Goal: Information Seeking & Learning: Check status

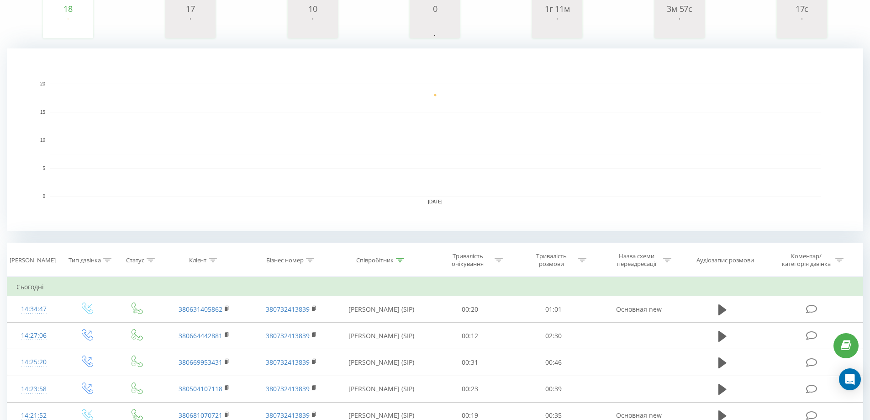
scroll to position [228, 0]
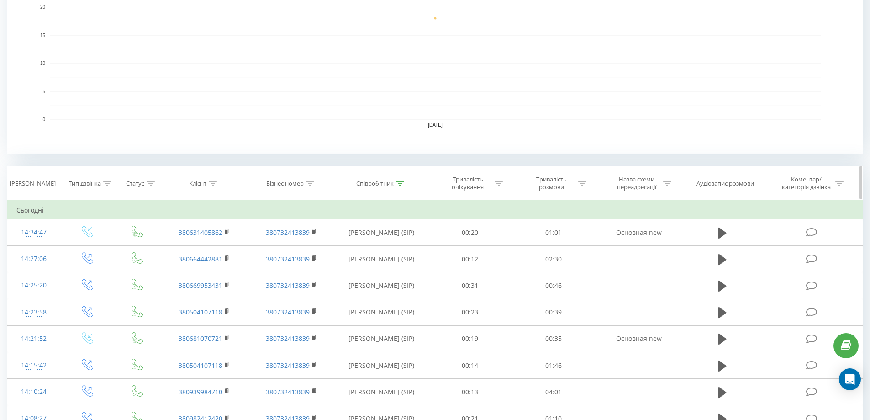
click at [398, 183] on icon at bounding box center [400, 183] width 8 height 5
click at [365, 251] on input "Степко" at bounding box center [381, 249] width 80 height 16
click at [403, 265] on span "OK" at bounding box center [401, 266] width 26 height 14
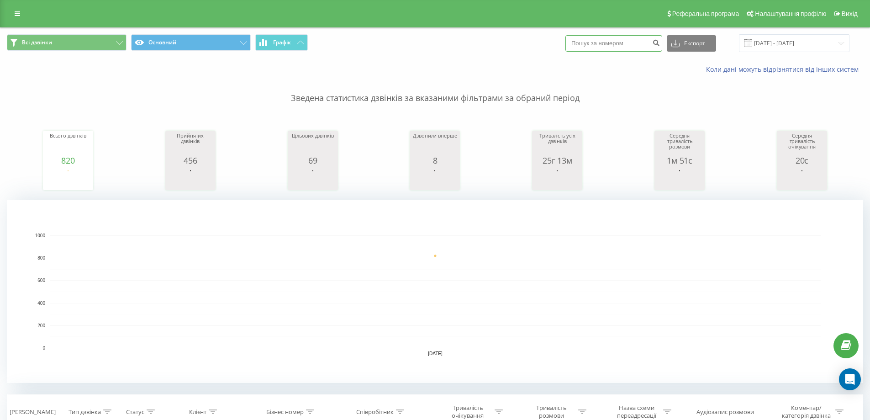
click at [614, 41] on input at bounding box center [613, 43] width 97 height 16
paste input "380631405862"
type input "380631405862"
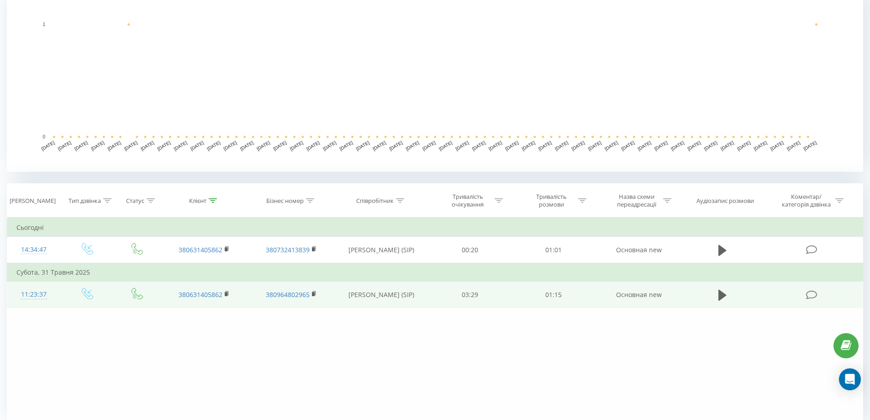
scroll to position [248, 0]
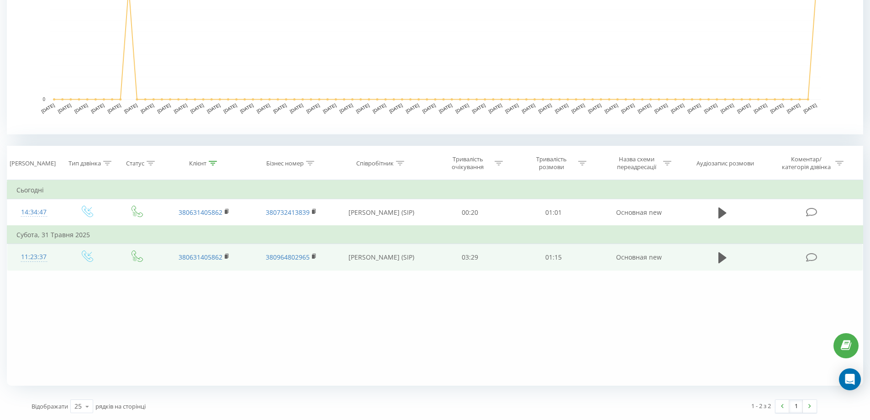
click at [731, 257] on td at bounding box center [722, 257] width 80 height 26
click at [724, 257] on icon at bounding box center [722, 257] width 8 height 11
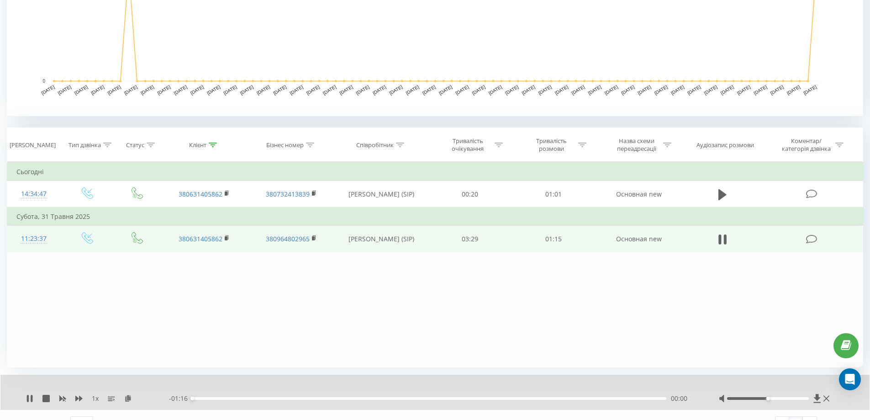
scroll to position [283, 0]
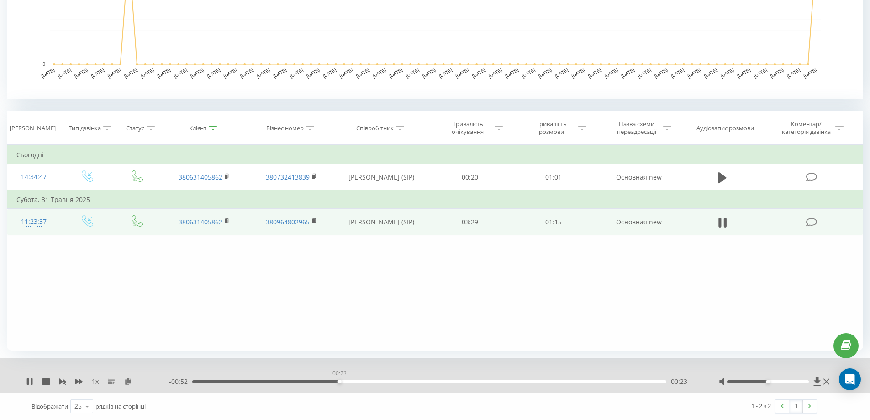
click at [339, 381] on div "00:23" at bounding box center [429, 381] width 474 height 3
click at [456, 382] on div "00:24" at bounding box center [429, 381] width 474 height 3
click at [518, 381] on div "00:52" at bounding box center [429, 381] width 474 height 3
click at [28, 380] on icon at bounding box center [28, 381] width 2 height 7
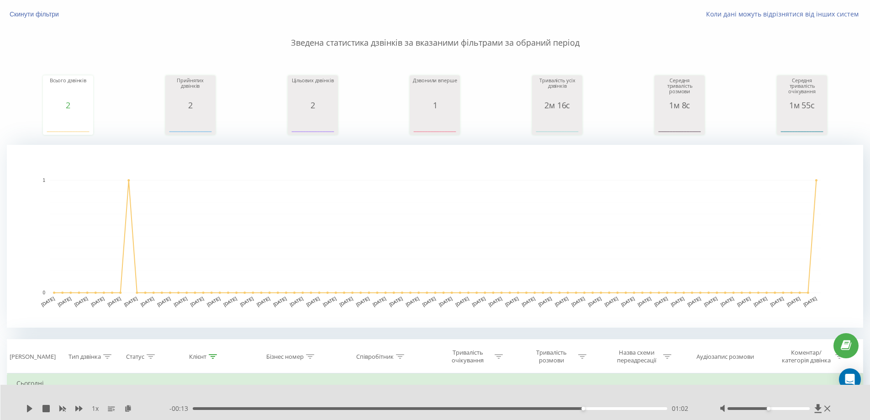
scroll to position [0, 0]
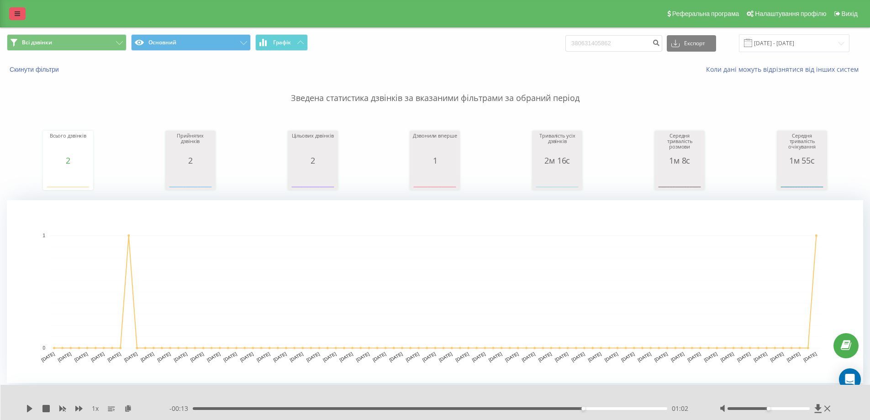
click at [17, 11] on icon at bounding box center [17, 13] width 5 height 6
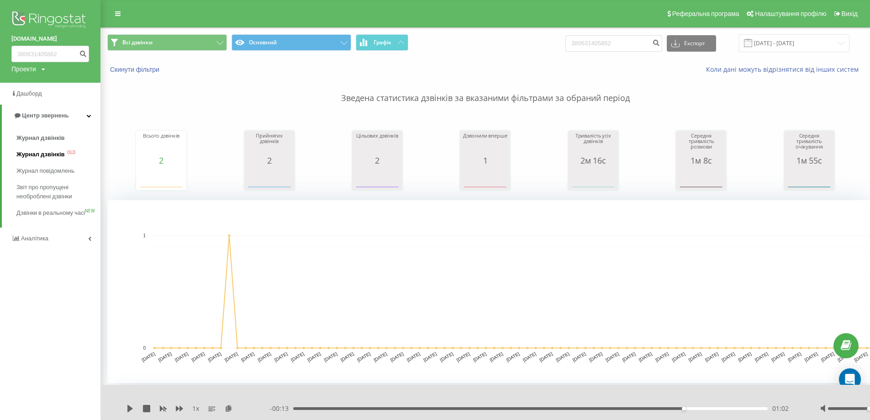
click at [56, 154] on span "Журнал дзвінків" at bounding box center [40, 154] width 48 height 9
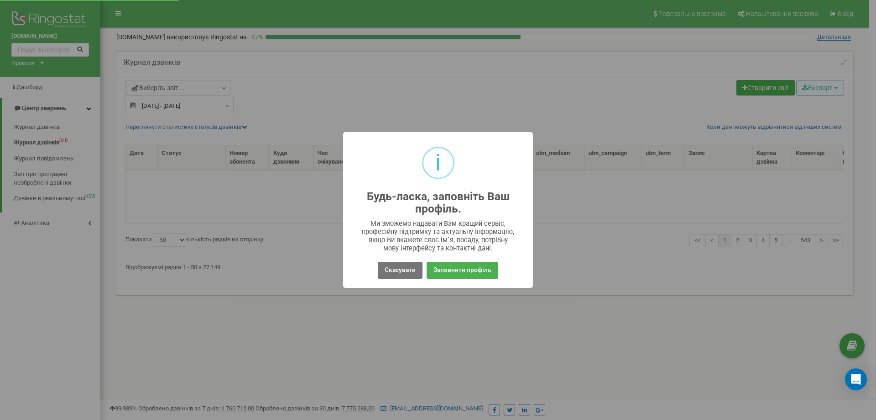
select select "50"
click at [410, 272] on button "Скасувати" at bounding box center [400, 270] width 45 height 17
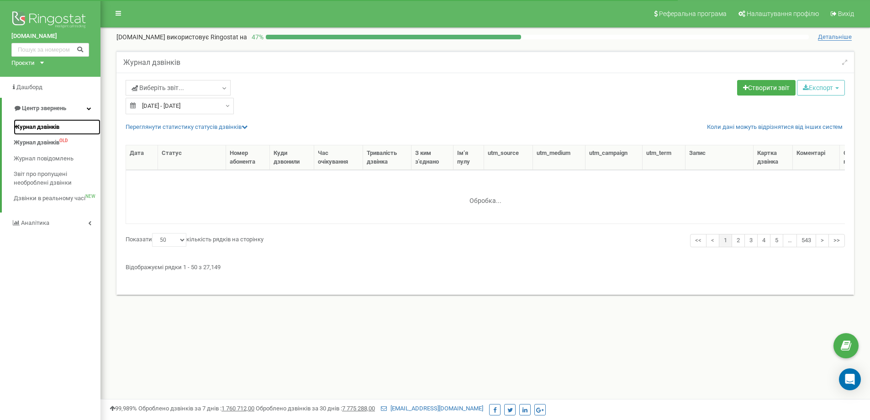
click at [51, 127] on span "Журнал дзвінків" at bounding box center [37, 127] width 46 height 9
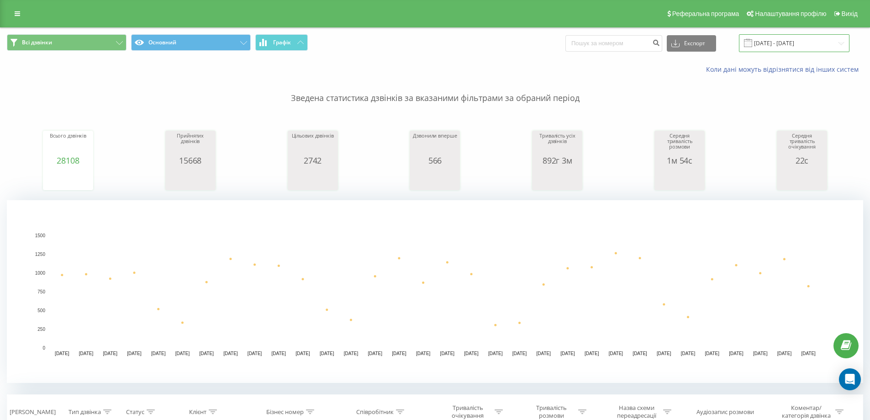
click at [796, 44] on input "[DATE] - [DATE]" at bounding box center [794, 43] width 110 height 18
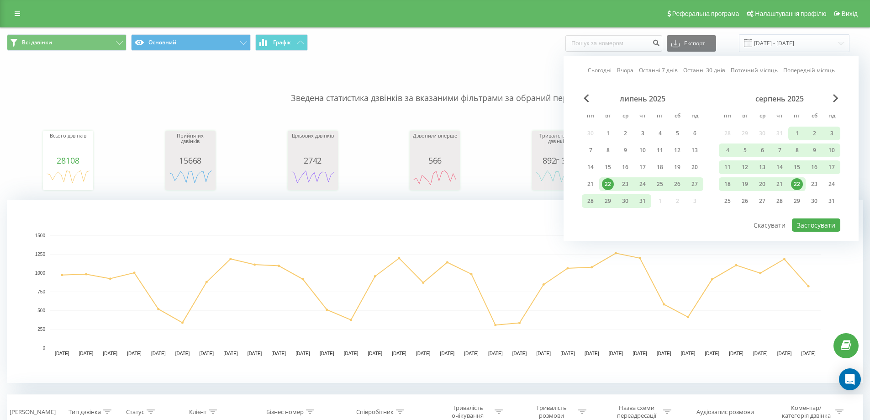
click at [797, 184] on div "22" at bounding box center [797, 184] width 12 height 12
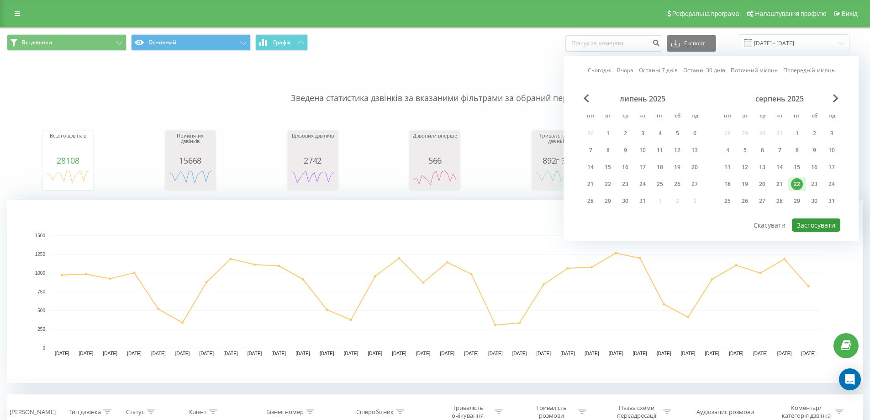
click at [823, 225] on button "Застосувати" at bounding box center [816, 224] width 48 height 13
type input "22.08.2025 - 22.08.2025"
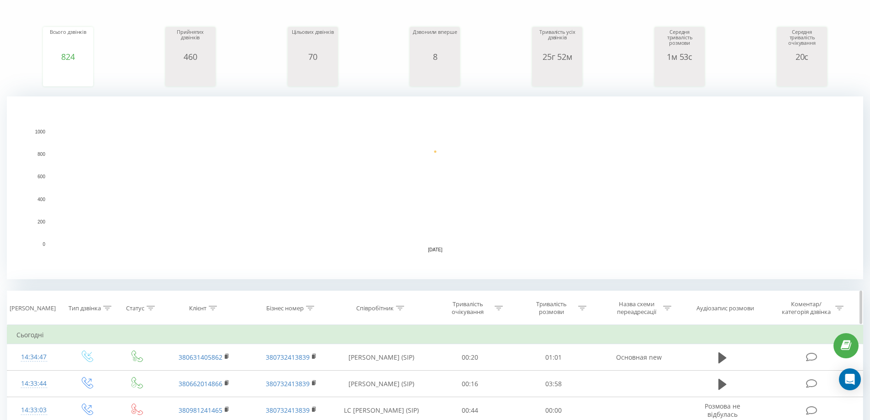
scroll to position [183, 0]
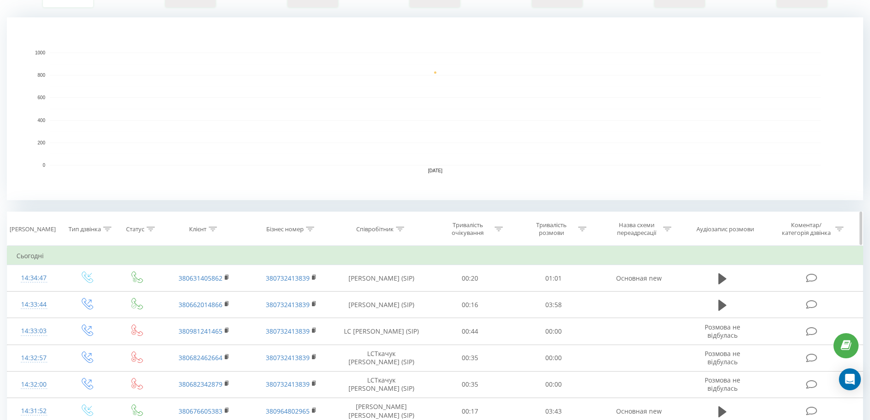
click at [395, 232] on div "Співробітник" at bounding box center [380, 229] width 48 height 8
click at [382, 290] on input "text" at bounding box center [381, 294] width 80 height 16
type input "Степко"
click at [404, 312] on span "OK" at bounding box center [401, 312] width 26 height 14
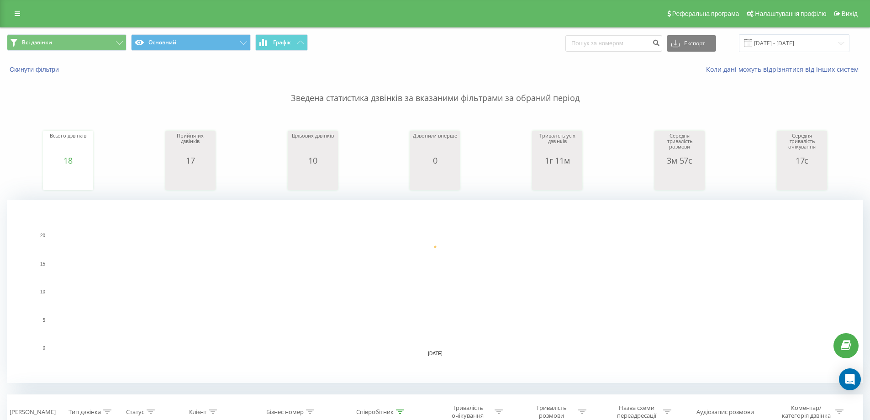
click at [383, 244] on rect "A chart." at bounding box center [435, 291] width 771 height 113
click at [616, 49] on input at bounding box center [613, 43] width 97 height 16
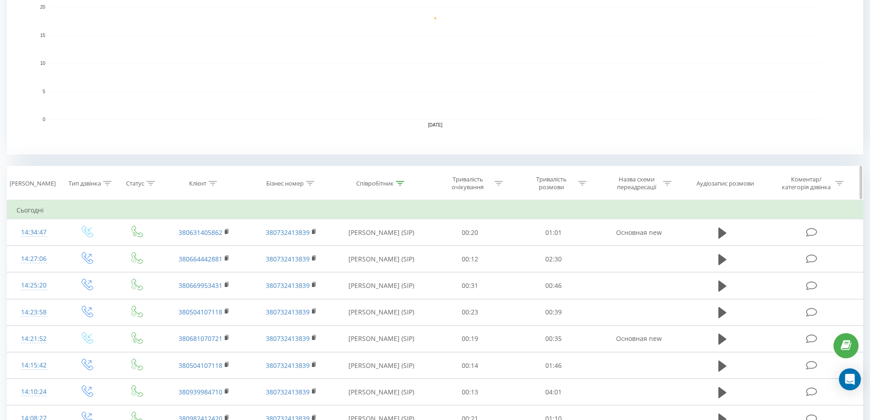
click at [383, 183] on div "Співробітник" at bounding box center [374, 183] width 37 height 8
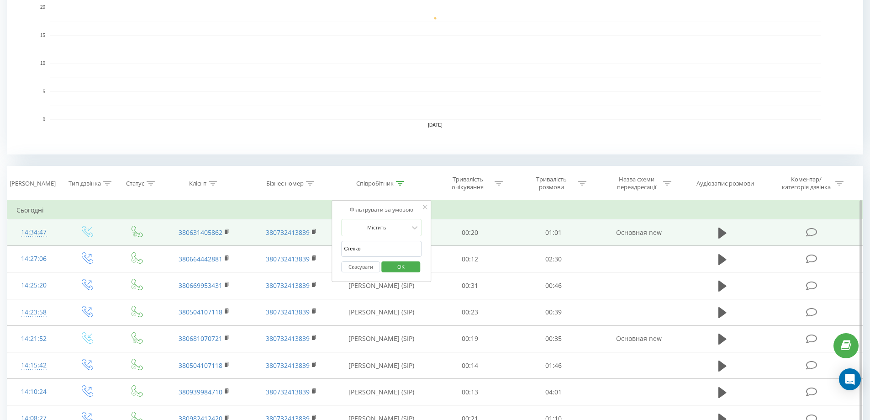
drag, startPoint x: 362, startPoint y: 248, endPoint x: 256, endPoint y: 244, distance: 106.4
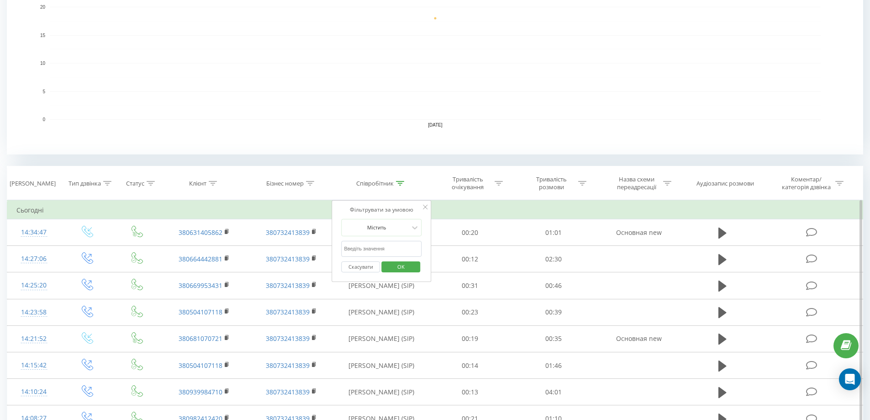
click at [406, 267] on span "OK" at bounding box center [401, 266] width 26 height 14
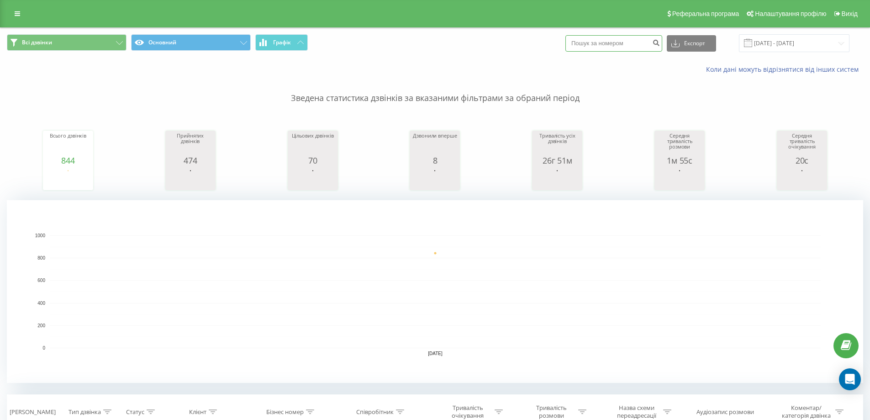
click at [609, 41] on input at bounding box center [613, 43] width 97 height 16
paste input "380682155615"
type input "380682155615"
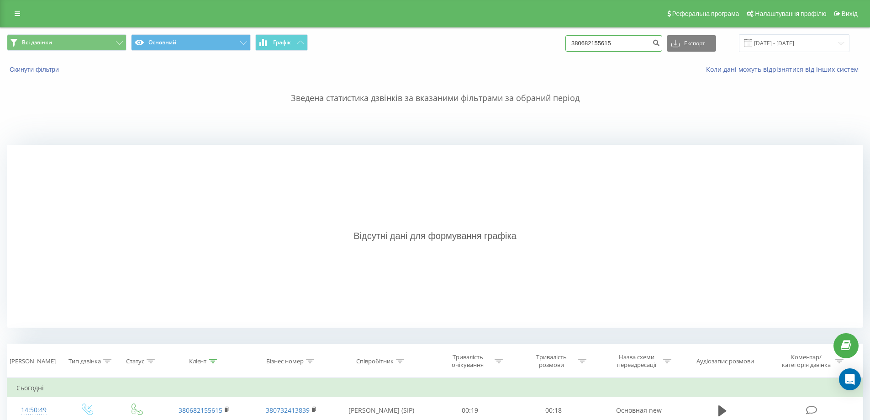
drag, startPoint x: 635, startPoint y: 45, endPoint x: 440, endPoint y: 41, distance: 194.0
click at [440, 41] on div "Всі дзвінки Основний Графік 380682155615 Експорт .csv .xls .xlsx 22.05.2025 - 2…" at bounding box center [435, 43] width 856 height 18
paste input "68684606"
type input "380668684606"
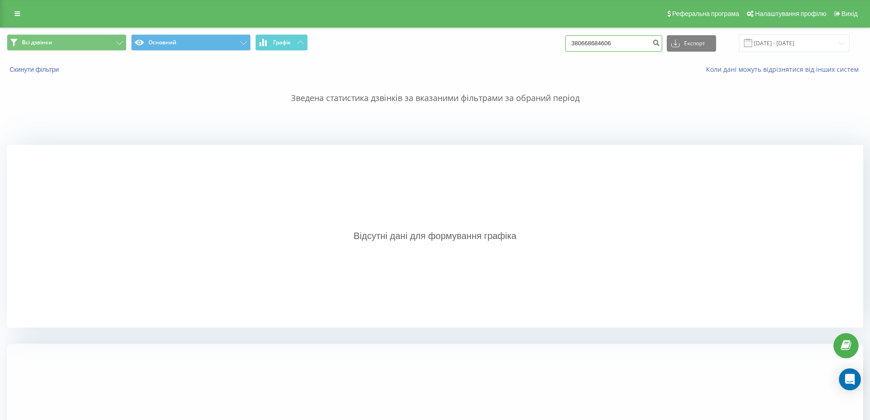
drag, startPoint x: 627, startPoint y: 43, endPoint x: 518, endPoint y: 43, distance: 108.6
click at [518, 43] on div "Всі дзвінки Основний Графік 380668684606 Експорт .csv .xls .xlsx 22.05.2025 - 2…" at bounding box center [435, 43] width 856 height 18
paste input "960152423"
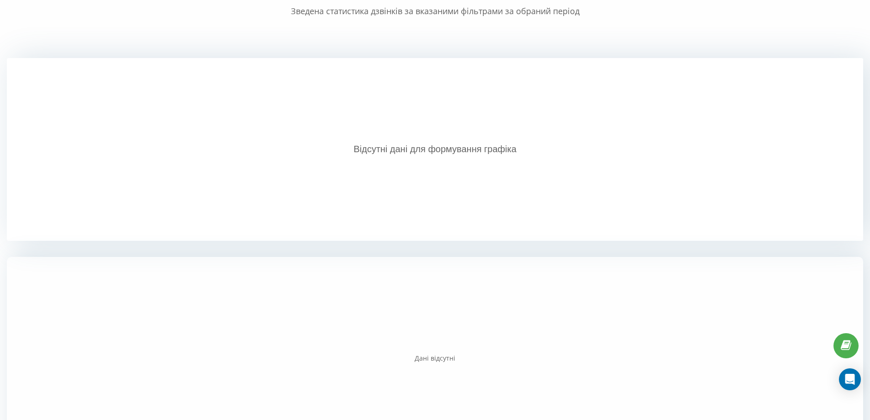
scroll to position [137, 0]
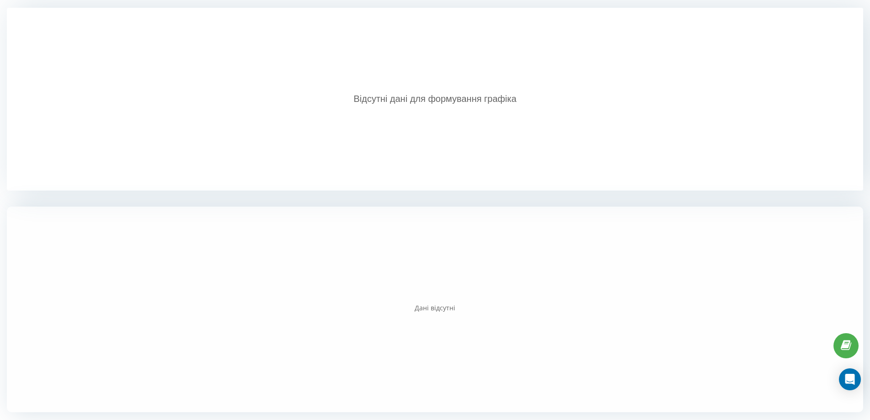
type input "380960152423"
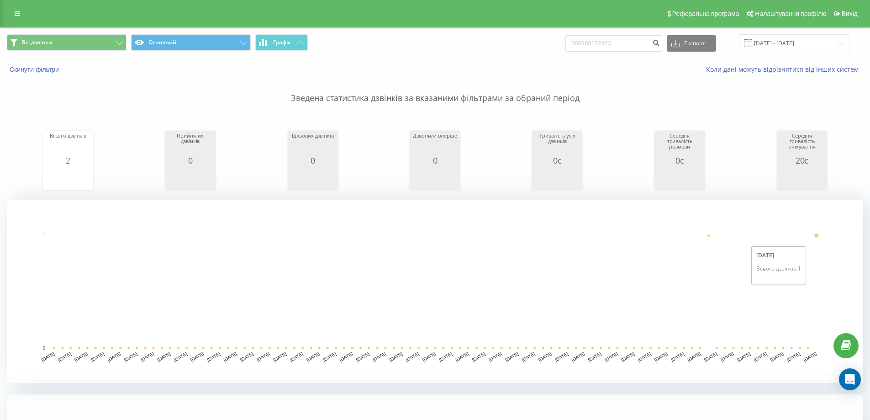
click at [815, 236] on circle "A chart." at bounding box center [816, 235] width 2 height 2
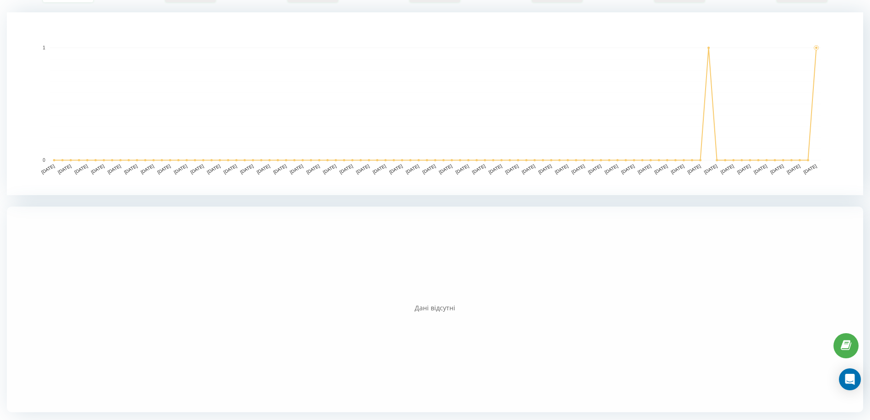
scroll to position [5, 0]
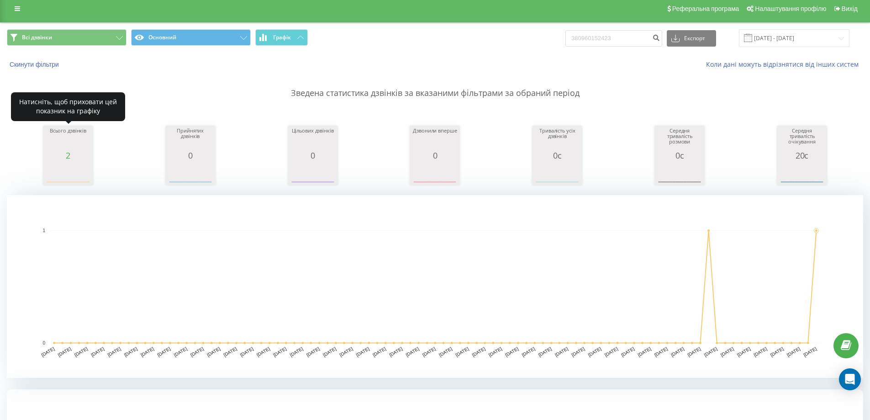
click at [72, 150] on div "Всього дзвінків" at bounding box center [68, 139] width 46 height 23
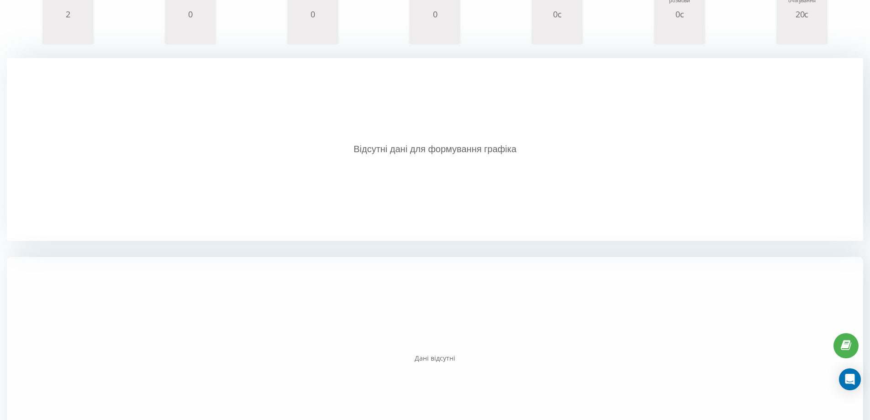
scroll to position [14, 0]
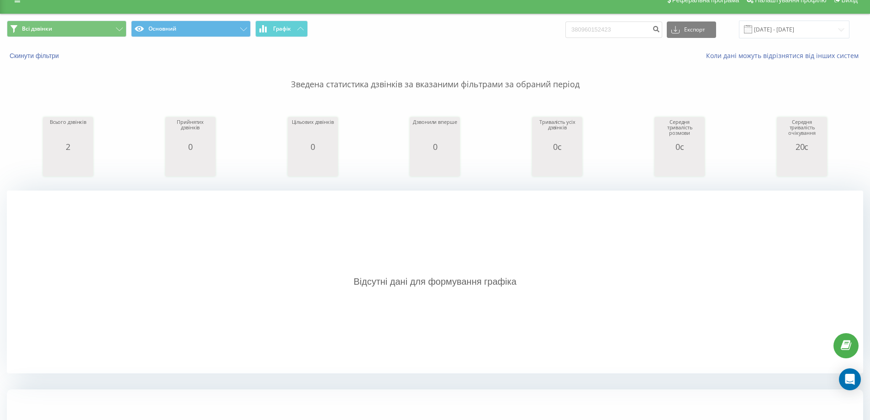
click at [88, 133] on div "Всього дзвінків" at bounding box center [68, 130] width 46 height 23
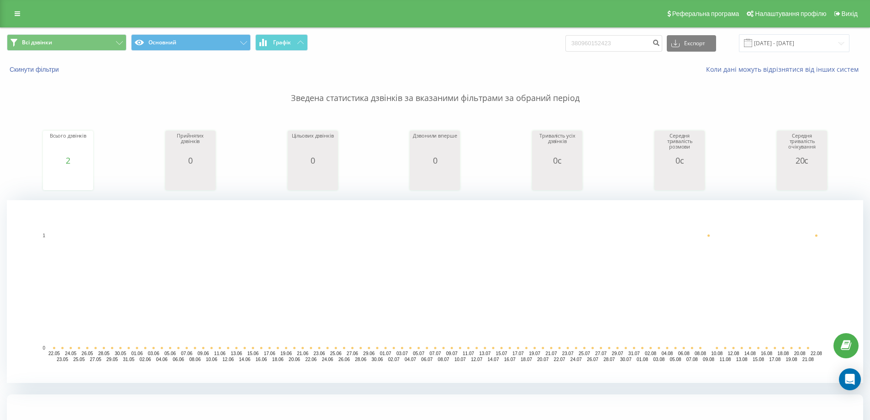
scroll to position [188, 0]
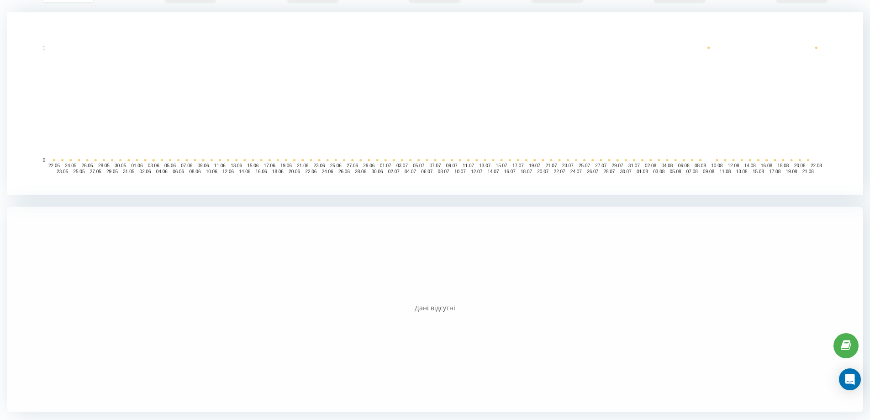
drag, startPoint x: 399, startPoint y: 278, endPoint x: 441, endPoint y: 315, distance: 55.3
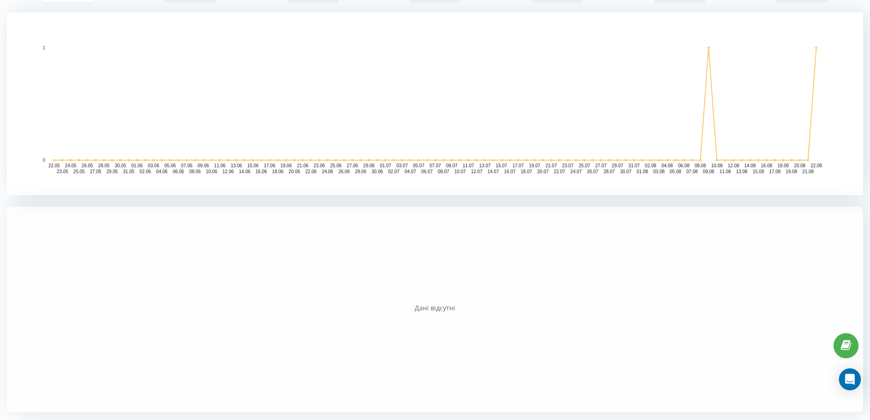
click at [406, 290] on div at bounding box center [435, 308] width 856 height 205
click at [441, 315] on div at bounding box center [435, 308] width 856 height 205
click at [440, 309] on div "Дані відсутні" at bounding box center [435, 307] width 856 height 9
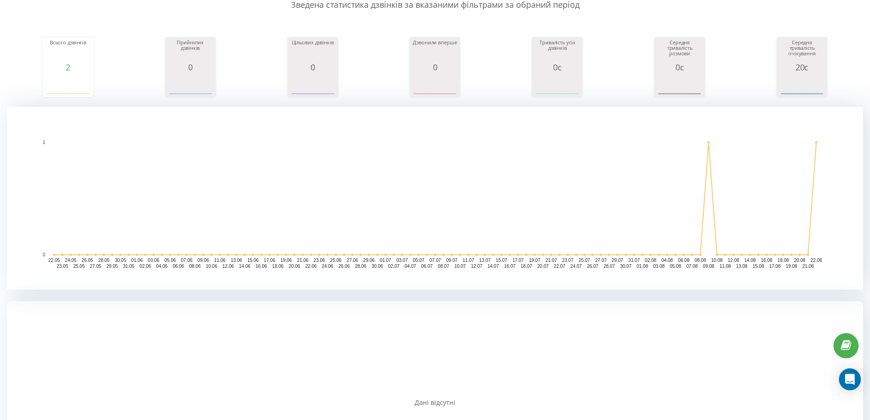
scroll to position [0, 0]
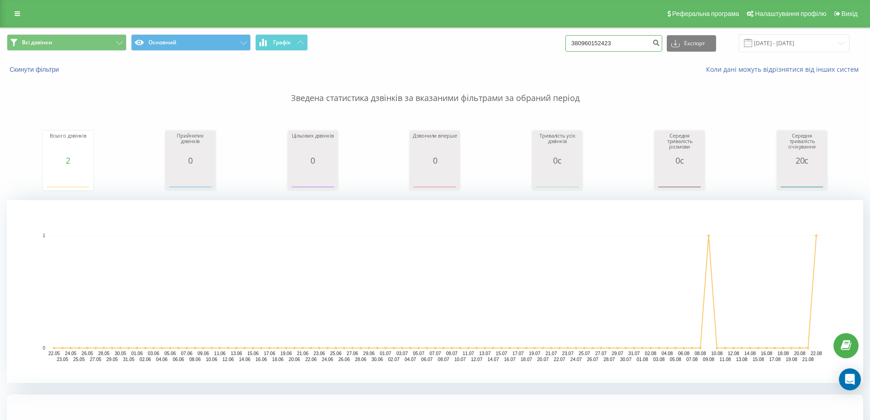
click at [632, 43] on input "380960152423" at bounding box center [613, 43] width 97 height 16
click at [102, 41] on button "Всі дзвінки" at bounding box center [67, 42] width 120 height 16
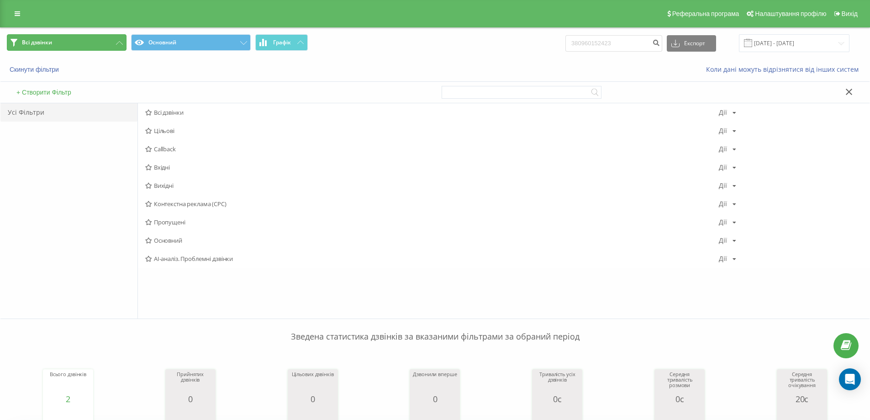
click at [102, 41] on button "Всі дзвінки" at bounding box center [67, 42] width 120 height 16
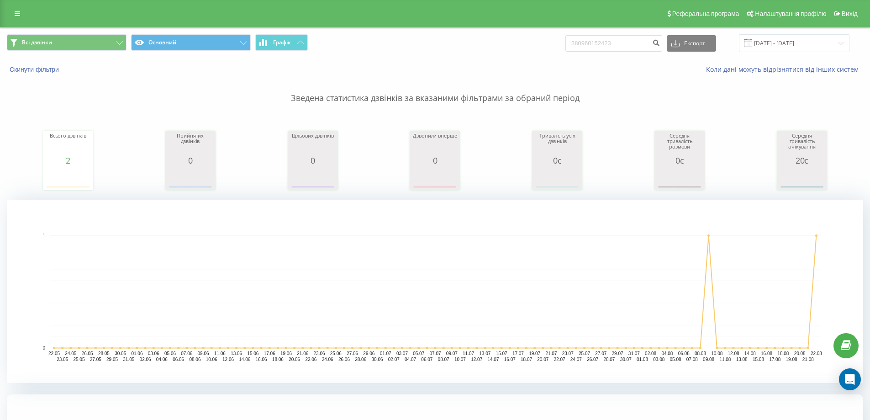
click at [194, 34] on div "Всі дзвінки Основний Графік 380960152423 Експорт .csv .xls .xlsx 22.05.2025 - 2…" at bounding box center [434, 43] width 869 height 31
click at [236, 46] on button "Основний" at bounding box center [191, 42] width 120 height 16
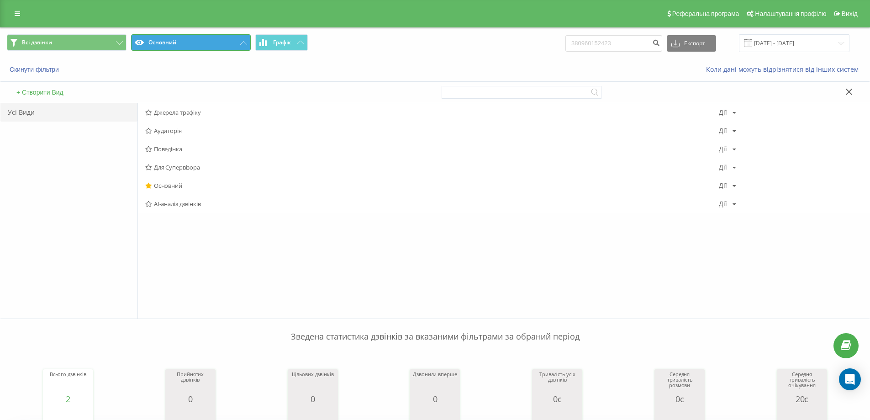
click at [237, 43] on button "Основний" at bounding box center [191, 42] width 120 height 16
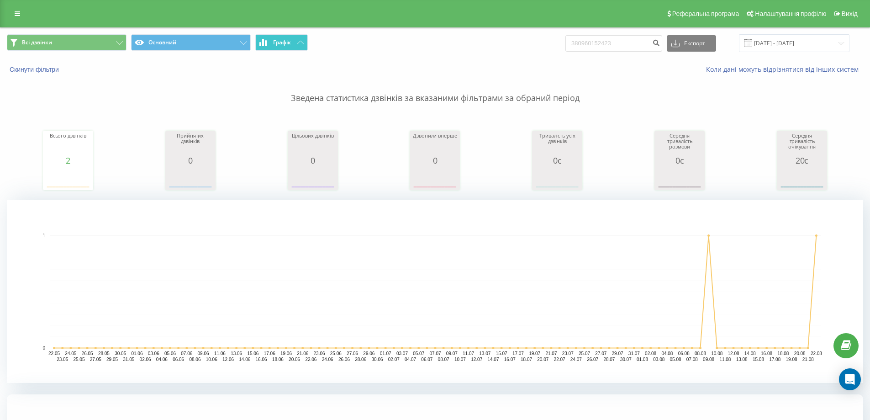
click at [291, 42] on span "Графік" at bounding box center [282, 42] width 18 height 6
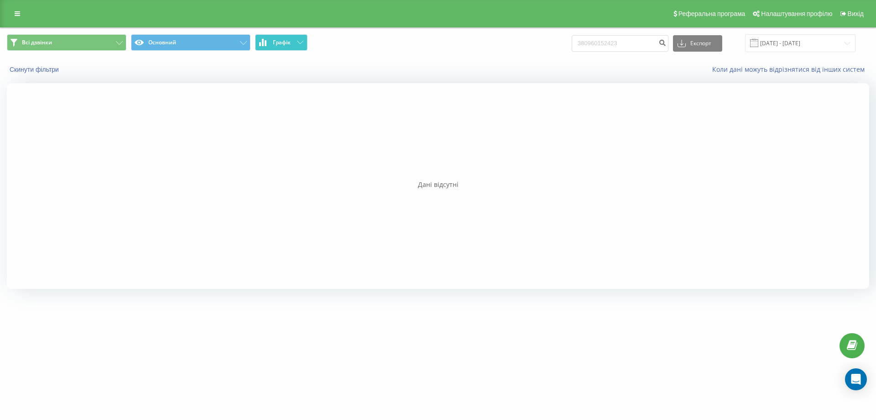
click at [291, 42] on span "Графік" at bounding box center [282, 42] width 18 height 6
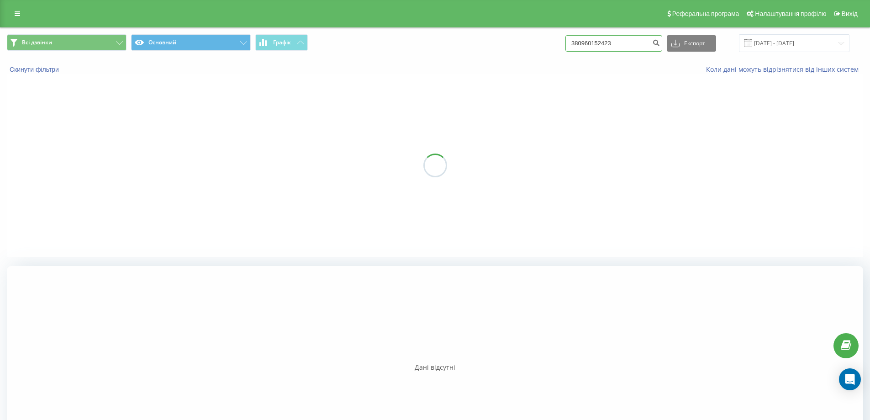
click at [627, 42] on input "380960152423" at bounding box center [613, 43] width 97 height 16
drag, startPoint x: 644, startPoint y: 42, endPoint x: 486, endPoint y: 38, distance: 157.6
click at [486, 38] on div "Всі дзвінки Основний Графік 380960152423 Експорт .csv .xls .xlsx 22.05.2025 - 2…" at bounding box center [435, 43] width 856 height 18
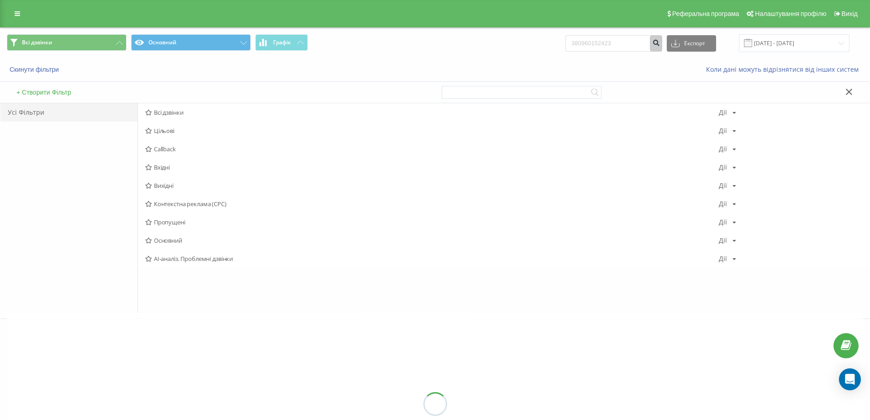
click at [659, 44] on button "submit" at bounding box center [656, 43] width 12 height 16
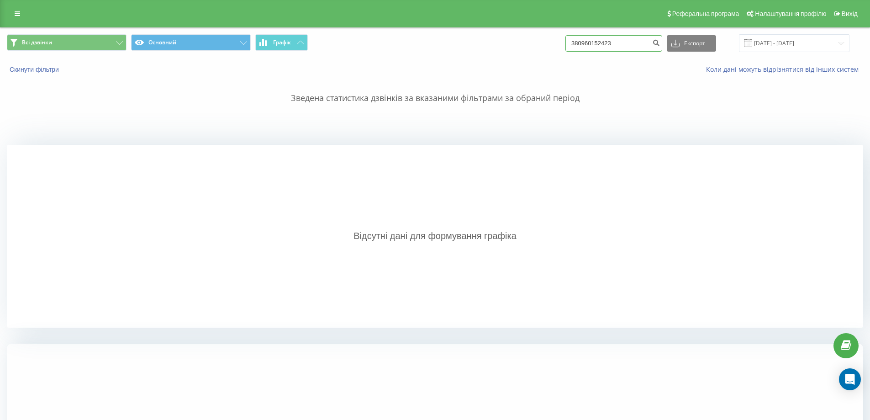
click at [619, 47] on input "380960152423" at bounding box center [613, 43] width 97 height 16
click at [790, 41] on input "[DATE] - [DATE]" at bounding box center [794, 43] width 110 height 18
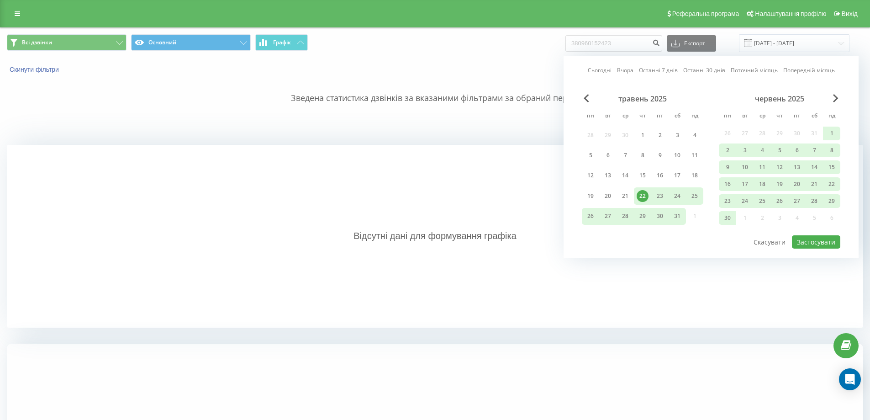
click at [831, 95] on div "червень 2025" at bounding box center [778, 98] width 121 height 9
click at [837, 95] on span "Next Month" at bounding box center [835, 98] width 5 height 8
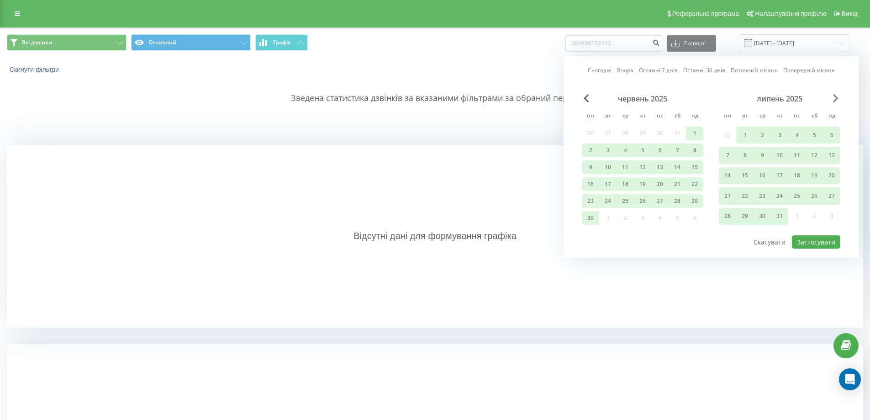
click at [837, 95] on span "Next Month" at bounding box center [835, 98] width 5 height 8
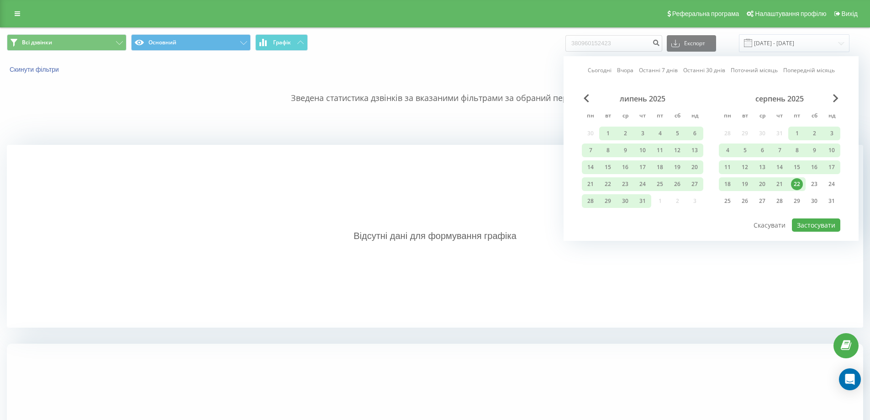
click at [797, 185] on div "22" at bounding box center [797, 184] width 12 height 12
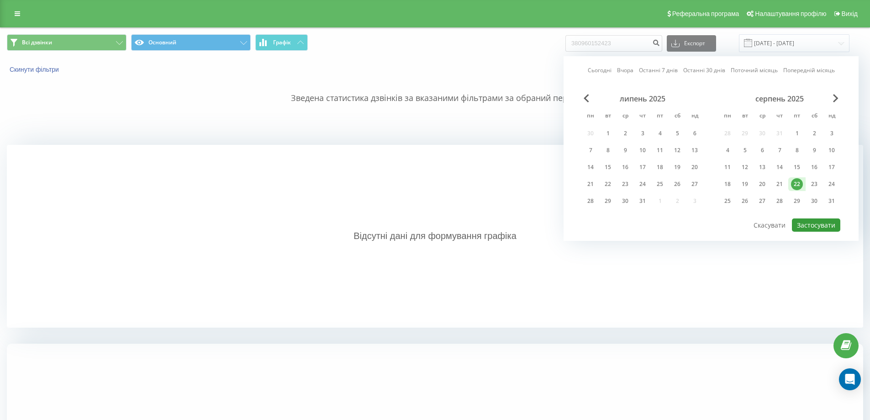
click at [820, 227] on button "Застосувати" at bounding box center [816, 224] width 48 height 13
type input "[DATE] - [DATE]"
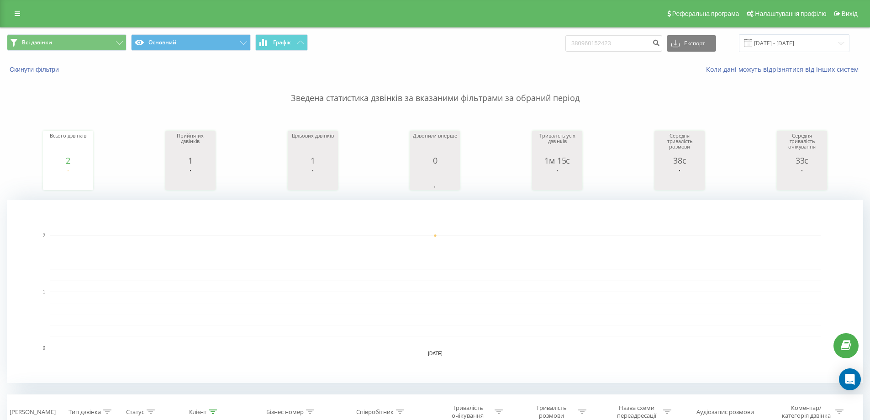
click at [19, 6] on div "Реферальна програма Налаштування профілю Вихід" at bounding box center [435, 13] width 870 height 27
click at [20, 13] on icon at bounding box center [17, 13] width 5 height 6
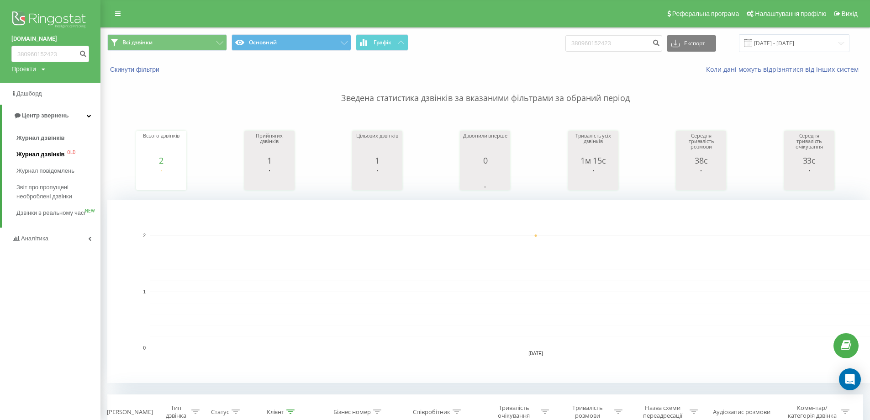
click at [58, 154] on span "Журнал дзвінків" at bounding box center [40, 154] width 48 height 9
